Goal: Task Accomplishment & Management: Use online tool/utility

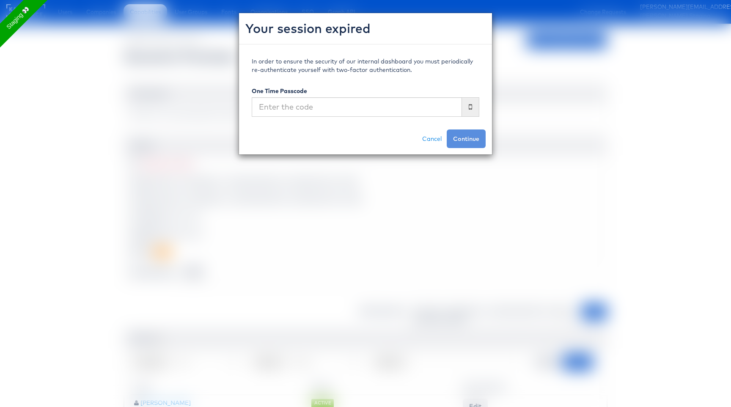
scroll to position [110, 0]
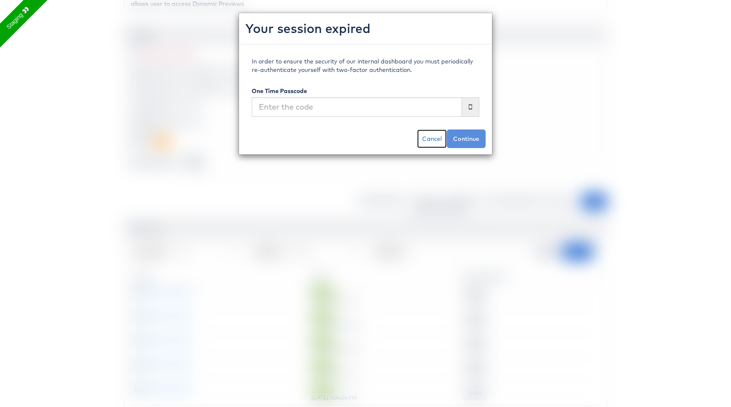
click at [436, 135] on link "Cancel" at bounding box center [432, 138] width 30 height 19
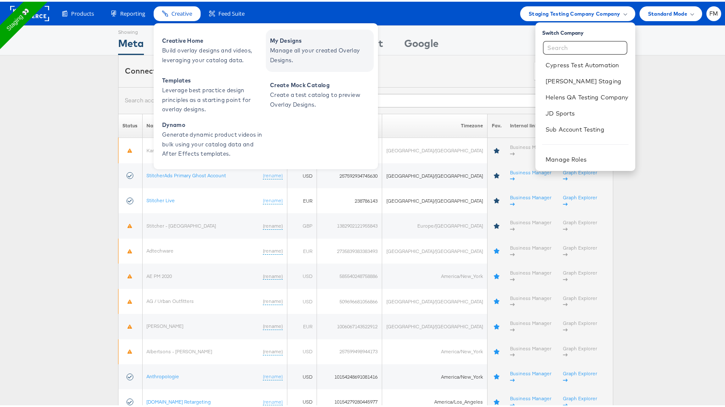
click at [296, 60] on span "Manage all your created Overlay Designs." at bounding box center [321, 53] width 102 height 19
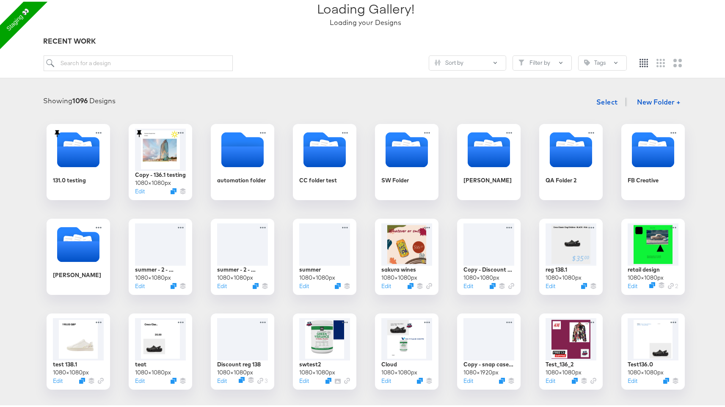
scroll to position [74, 0]
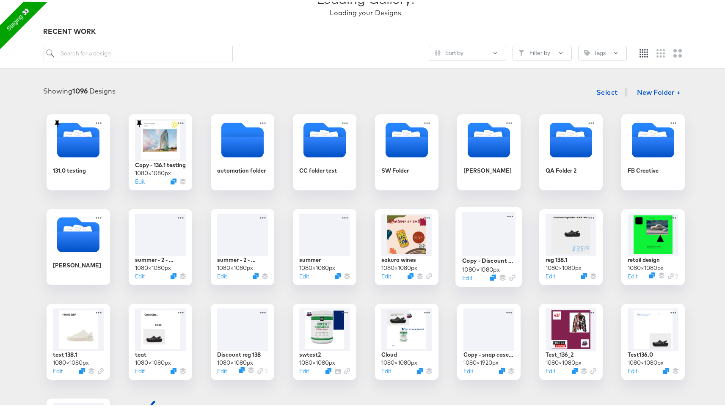
click at [473, 237] on div at bounding box center [488, 232] width 53 height 44
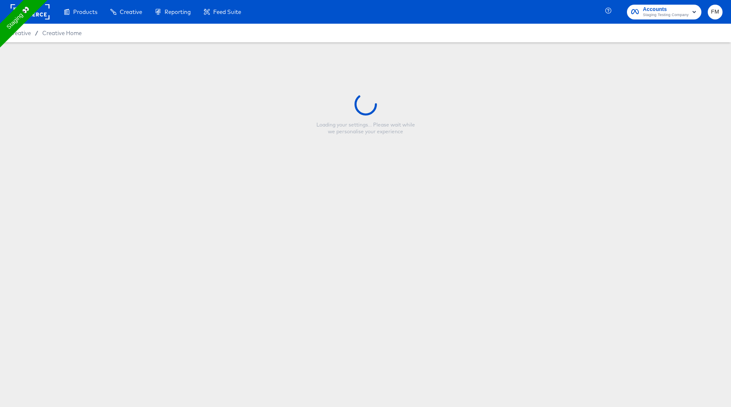
type input "Copy - Discount reg 138"
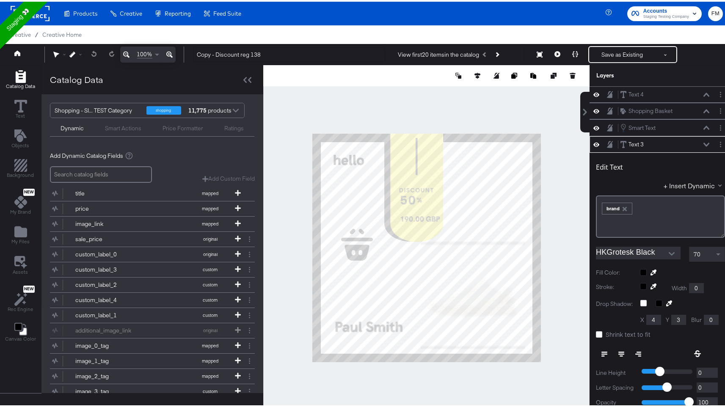
scroll to position [2, 0]
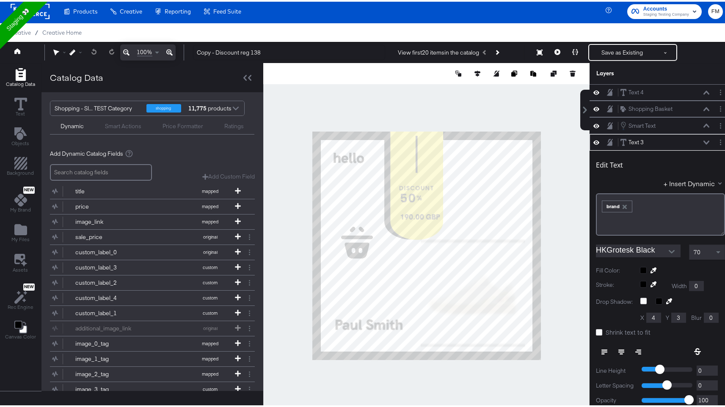
type input "100"
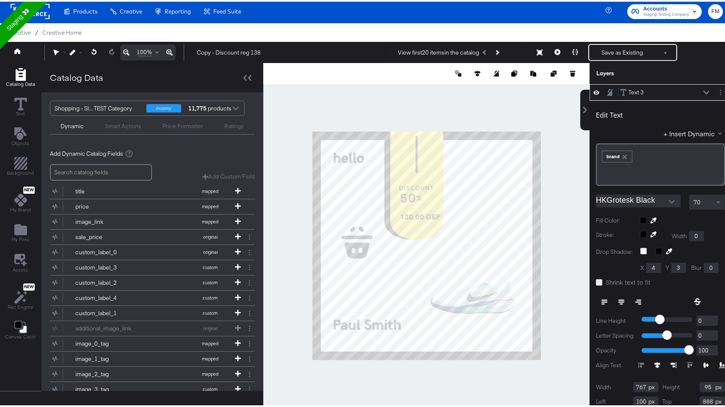
click at [596, 283] on icon at bounding box center [599, 281] width 6 height 6
click at [0, 0] on input "Shrink text to fit" at bounding box center [0, 0] width 0 height 0
click at [596, 281] on icon at bounding box center [599, 281] width 6 height 6
click at [0, 0] on input "Shrink text to fit" at bounding box center [0, 0] width 0 height 0
type input "167"
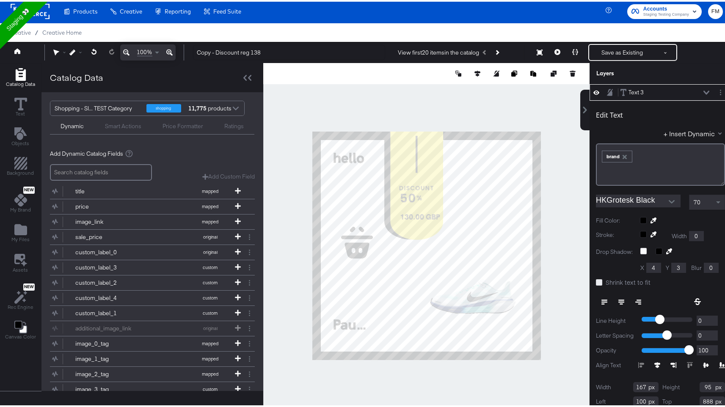
click at [596, 280] on icon at bounding box center [599, 281] width 6 height 6
click at [0, 0] on input "Shrink text to fit" at bounding box center [0, 0] width 0 height 0
click at [632, 91] on div "Text 3" at bounding box center [635, 91] width 15 height 8
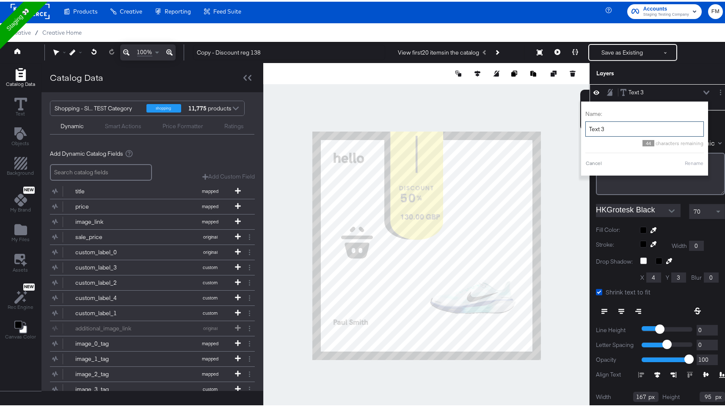
click at [606, 129] on input "Text 3" at bounding box center [644, 128] width 118 height 16
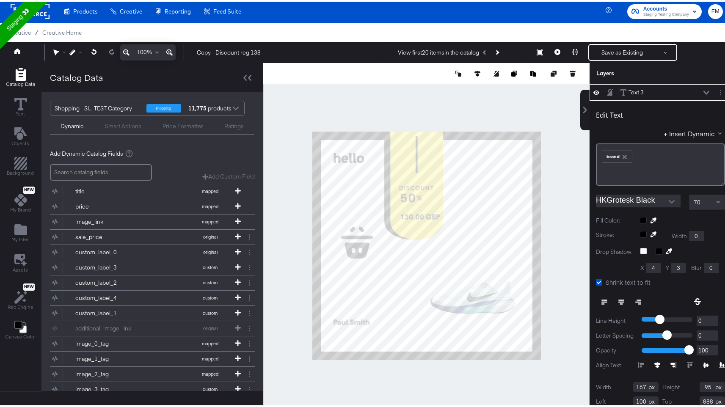
type input "666"
click at [596, 278] on icon at bounding box center [599, 281] width 6 height 6
click at [0, 0] on input "Shrink text to fit" at bounding box center [0, 0] width 0 height 0
click at [596, 278] on icon at bounding box center [599, 281] width 6 height 6
click at [0, 0] on input "Shrink text to fit" at bounding box center [0, 0] width 0 height 0
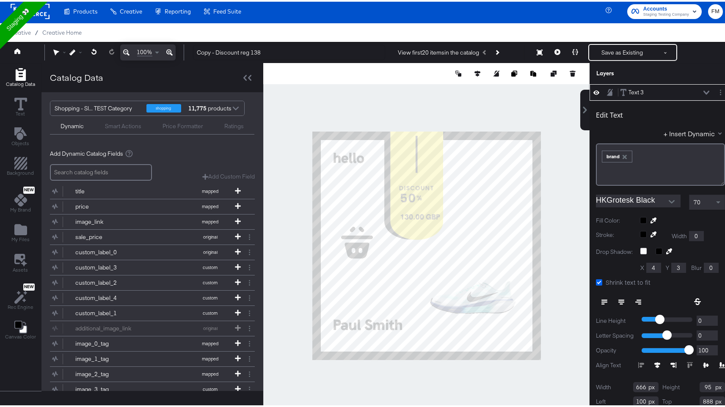
click at [596, 282] on icon at bounding box center [599, 281] width 6 height 6
click at [0, 0] on input "Shrink text to fit" at bounding box center [0, 0] width 0 height 0
click at [635, 300] on icon at bounding box center [638, 300] width 6 height 6
click at [596, 283] on icon at bounding box center [599, 281] width 6 height 6
click at [0, 0] on input "Shrink text to fit" at bounding box center [0, 0] width 0 height 0
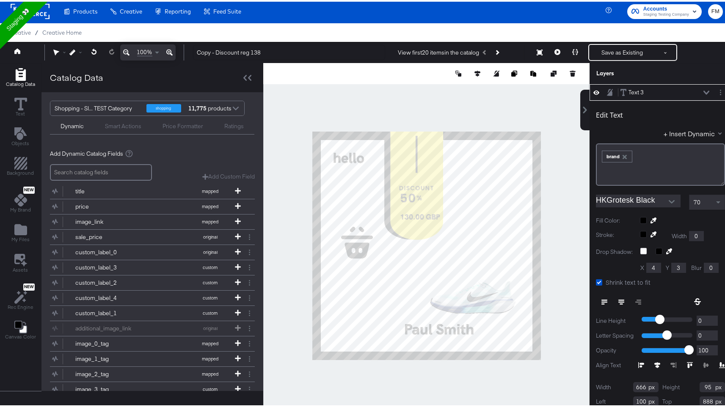
click at [601, 300] on icon at bounding box center [604, 300] width 6 height 1
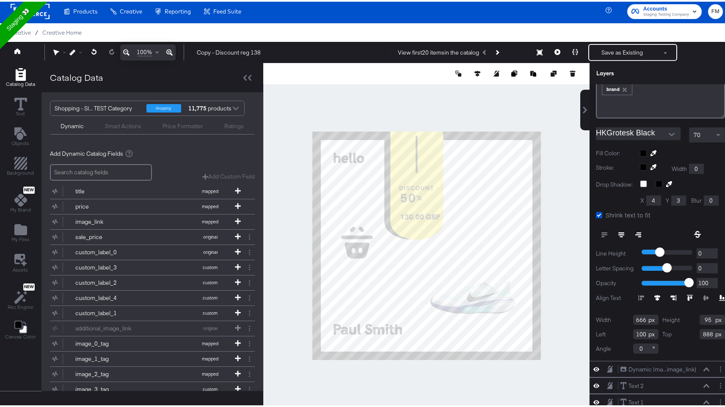
scroll to position [121, 0]
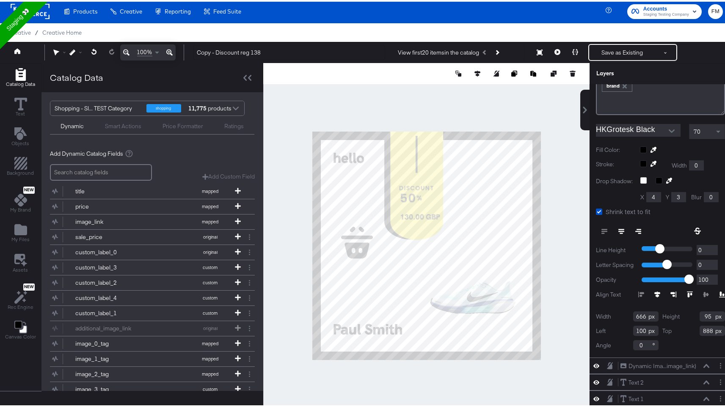
click at [670, 292] on icon at bounding box center [673, 293] width 6 height 6
click at [596, 227] on button at bounding box center [604, 229] width 17 height 15
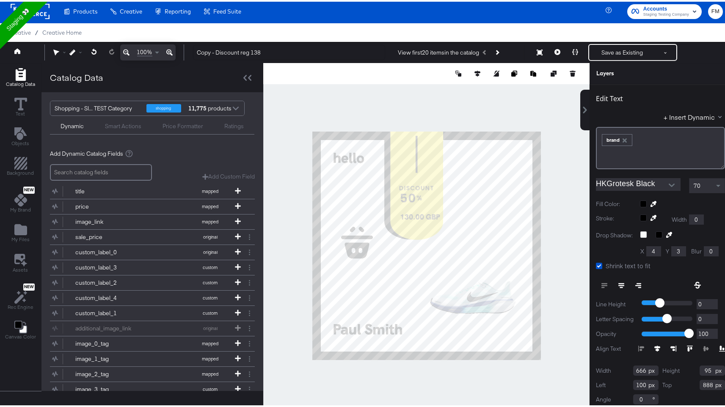
scroll to position [19, 0]
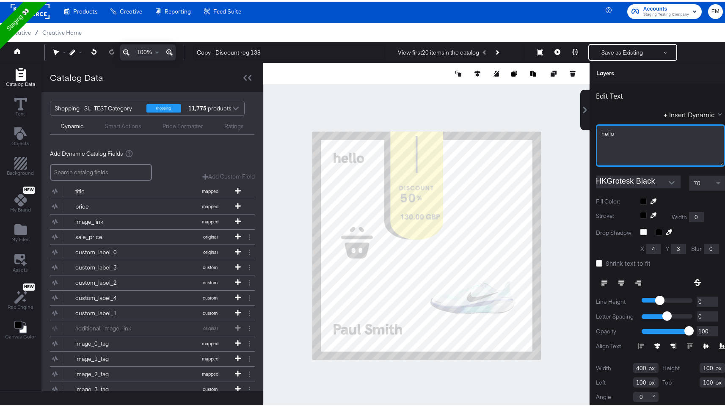
click at [622, 135] on div "hello ﻿" at bounding box center [660, 132] width 118 height 8
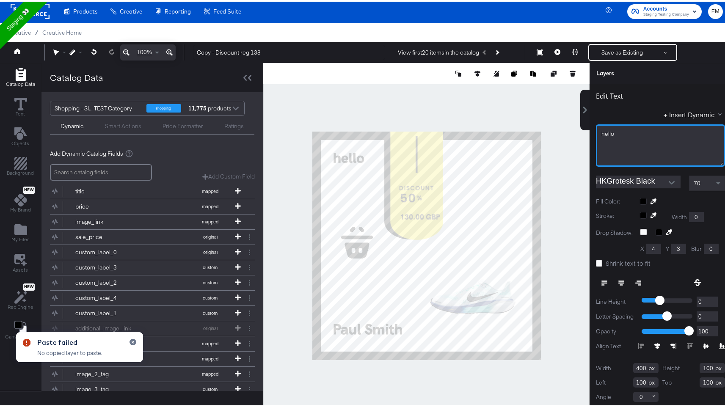
click at [619, 145] on div "hello ﻿" at bounding box center [660, 144] width 129 height 42
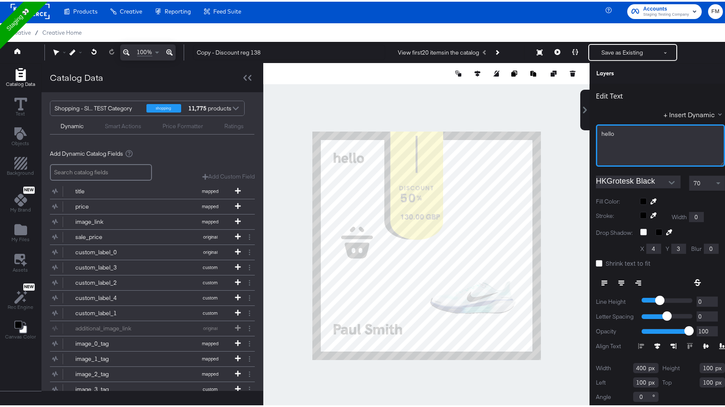
click at [638, 132] on div "hello ﻿" at bounding box center [660, 132] width 118 height 8
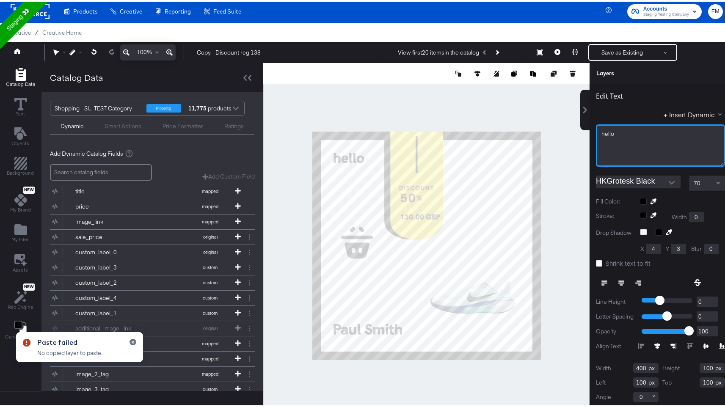
click at [637, 135] on div "hello ﻿" at bounding box center [660, 132] width 118 height 8
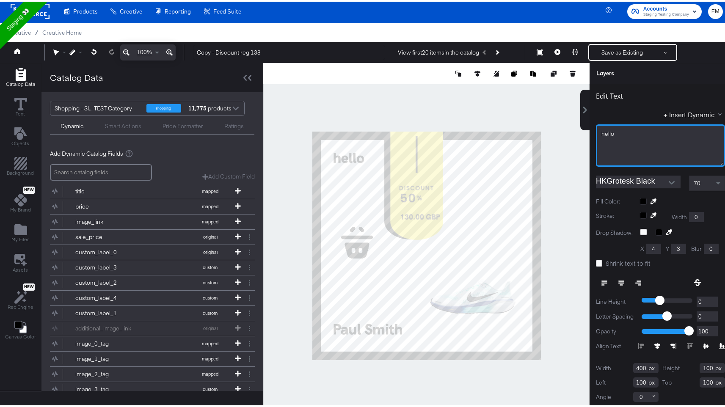
paste div
click at [630, 149] on div "﻿" at bounding box center [660, 148] width 118 height 8
click at [611, 133] on span "hellob y the way these buttons do the same thing..." at bounding box center [658, 136] width 114 height 16
type input "583"
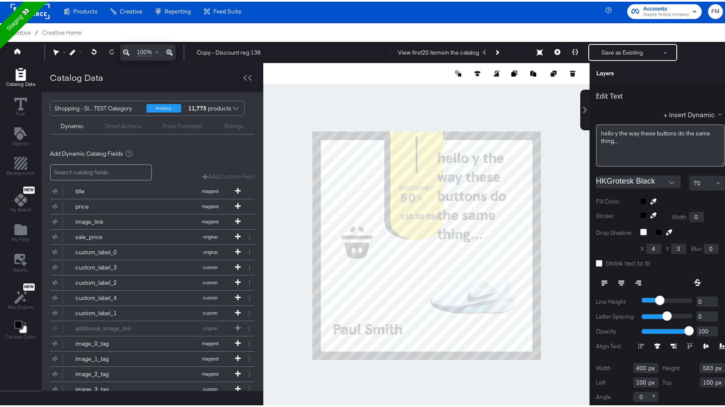
type input "618"
type input "84"
click at [619, 283] on icon at bounding box center [620, 283] width 3 height 1
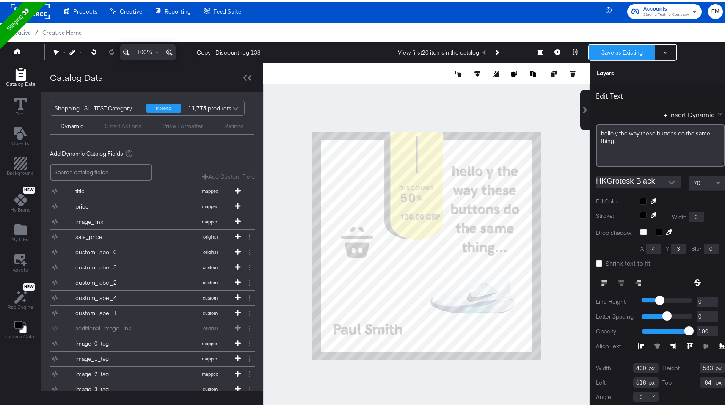
click at [616, 55] on button "Save as Existing" at bounding box center [622, 50] width 66 height 15
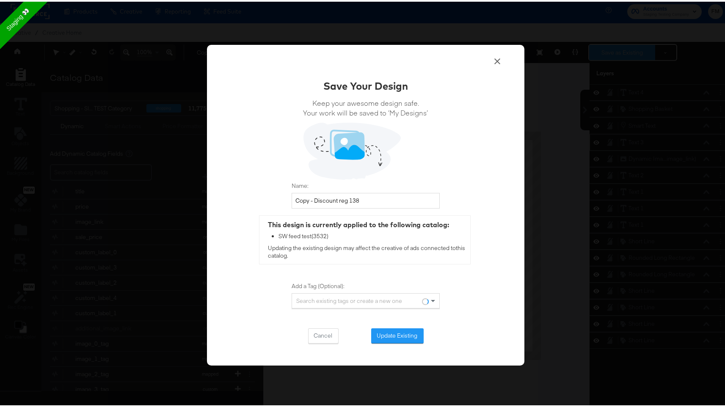
scroll to position [0, 0]
click at [402, 336] on button "Update Existing" at bounding box center [397, 334] width 52 height 15
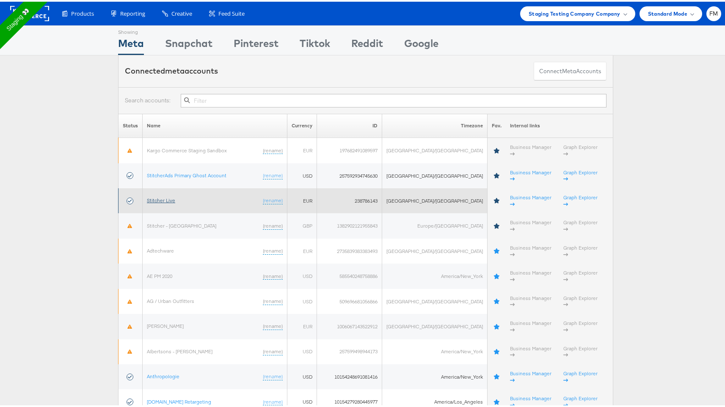
click at [168, 195] on link "Stitcher Live" at bounding box center [161, 198] width 28 height 6
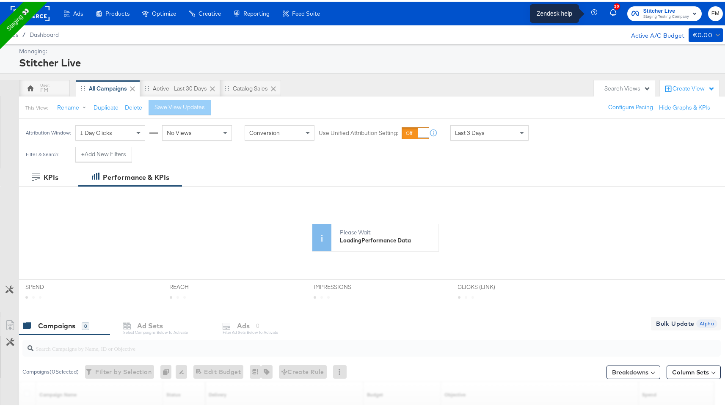
click at [591, 10] on icon "button" at bounding box center [595, 12] width 8 height 8
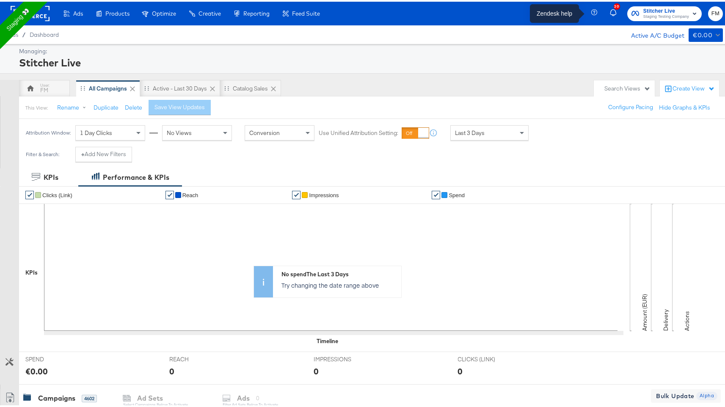
click at [591, 12] on icon "button" at bounding box center [594, 11] width 6 height 6
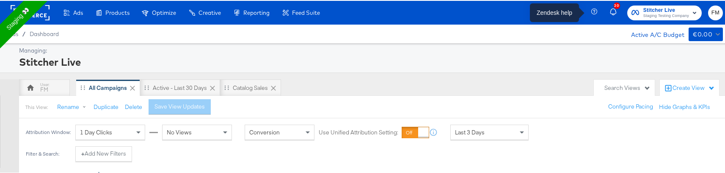
click at [591, 9] on icon "button" at bounding box center [595, 12] width 8 height 8
click at [591, 8] on icon "button" at bounding box center [594, 11] width 6 height 6
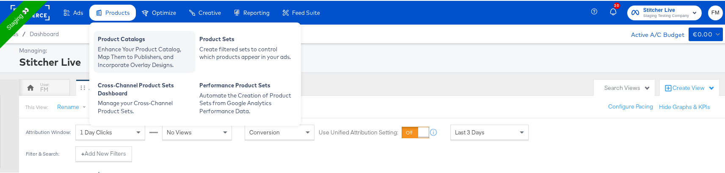
click at [118, 49] on div "Enhance Your Product Catalog, Map Them to Publishers, and Incorporate Overlay D…" at bounding box center [144, 56] width 93 height 24
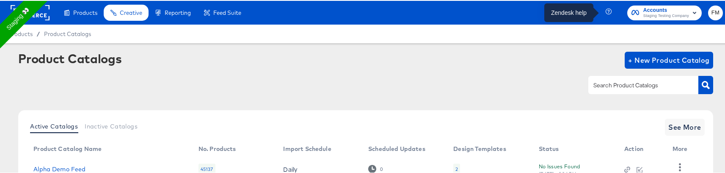
click at [605, 8] on icon "button" at bounding box center [608, 11] width 6 height 6
click at [605, 11] on icon "button" at bounding box center [609, 12] width 8 height 8
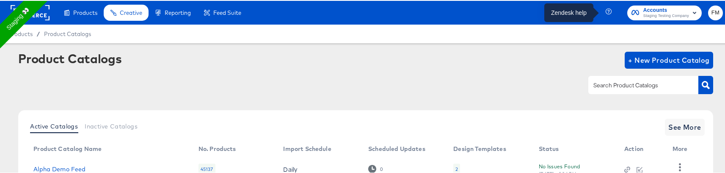
click at [605, 11] on icon "button" at bounding box center [609, 12] width 8 height 8
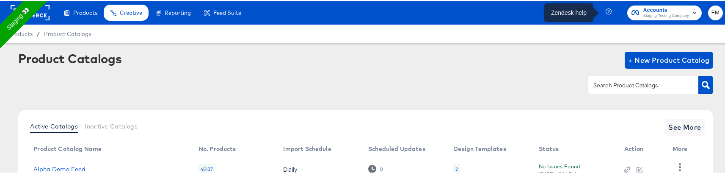
click at [605, 11] on icon "button" at bounding box center [609, 12] width 8 height 8
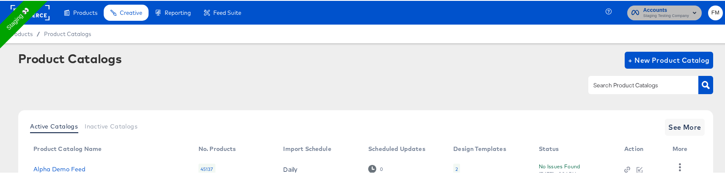
click at [693, 12] on icon "button" at bounding box center [694, 12] width 3 height 2
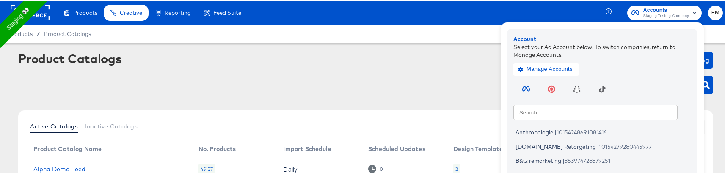
click at [711, 13] on span "FM" at bounding box center [715, 12] width 8 height 10
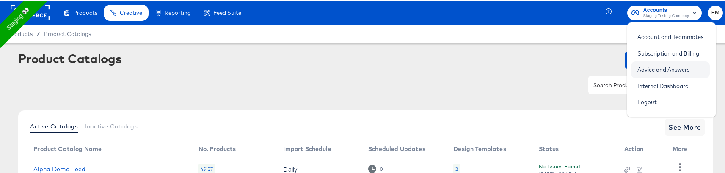
click at [673, 64] on link "Advice and Answers" at bounding box center [663, 68] width 65 height 15
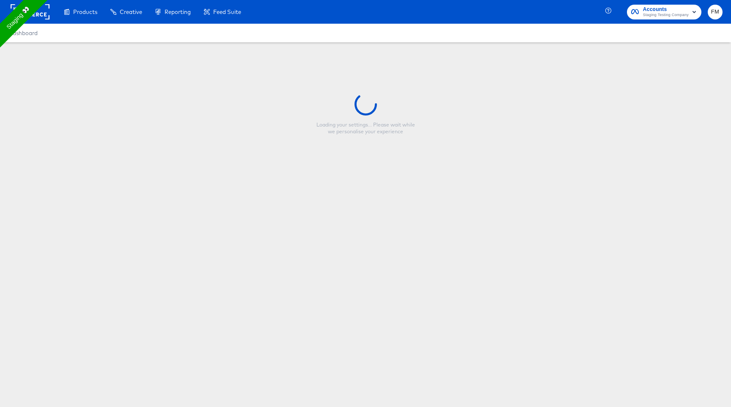
type input "Copy - Discount reg 138"
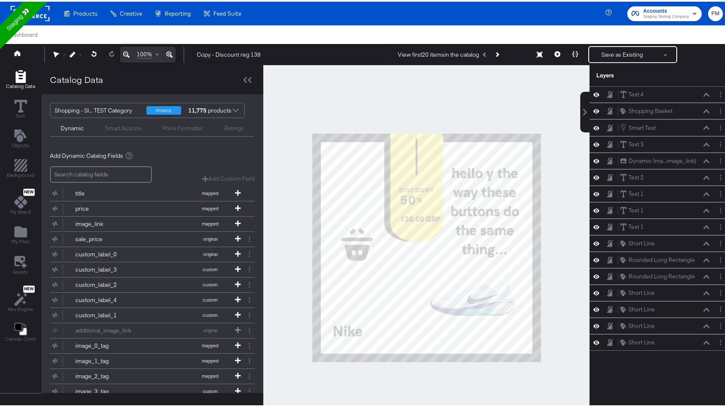
scroll to position [2, 0]
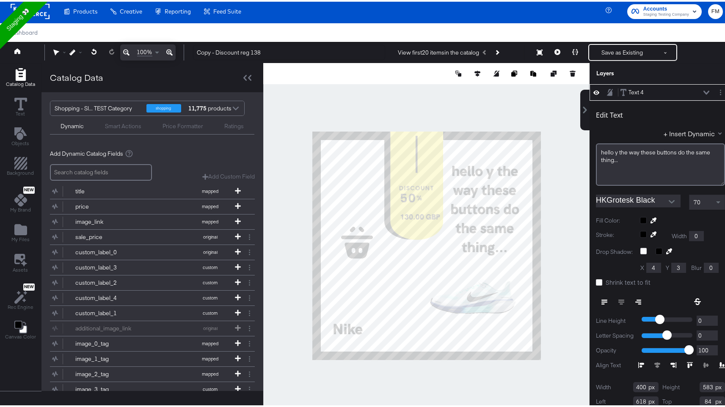
click at [638, 365] on icon at bounding box center [641, 363] width 6 height 6
click at [618, 300] on icon at bounding box center [621, 300] width 6 height 6
click at [633, 297] on button at bounding box center [638, 300] width 17 height 15
click at [687, 364] on icon at bounding box center [690, 363] width 6 height 6
click at [654, 363] on icon at bounding box center [657, 363] width 6 height 6
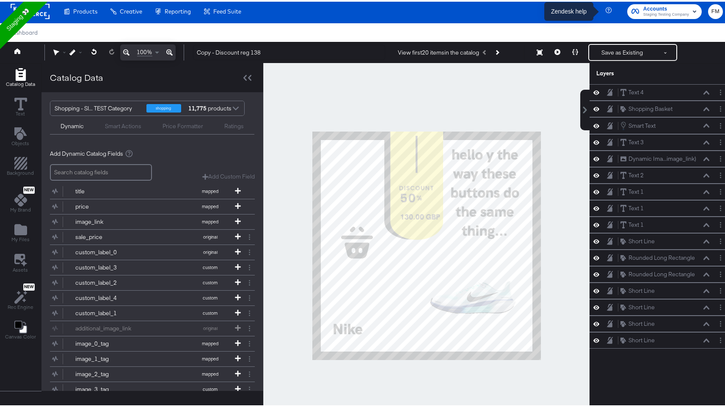
click at [605, 8] on icon "button" at bounding box center [609, 10] width 8 height 8
click at [605, 6] on icon "button" at bounding box center [608, 9] width 6 height 6
click at [605, 8] on icon "button" at bounding box center [609, 10] width 8 height 8
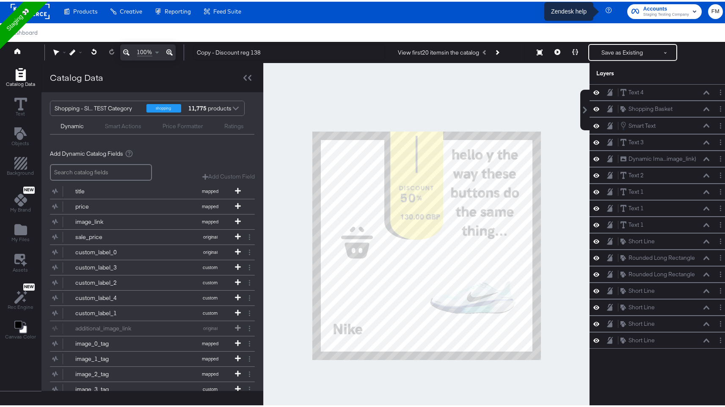
click at [605, 8] on icon "button" at bounding box center [609, 10] width 8 height 8
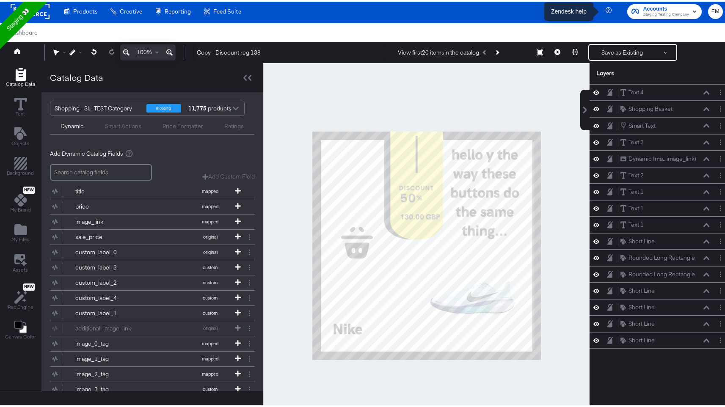
click at [605, 8] on icon "button" at bounding box center [609, 10] width 8 height 8
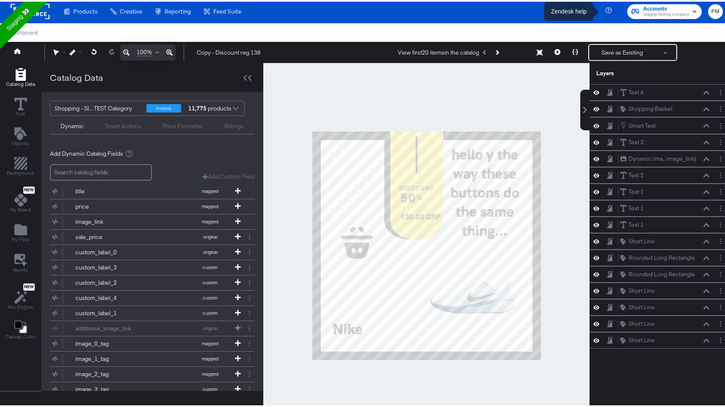
click at [605, 8] on icon "button" at bounding box center [609, 10] width 8 height 8
